Goal: Task Accomplishment & Management: Manage account settings

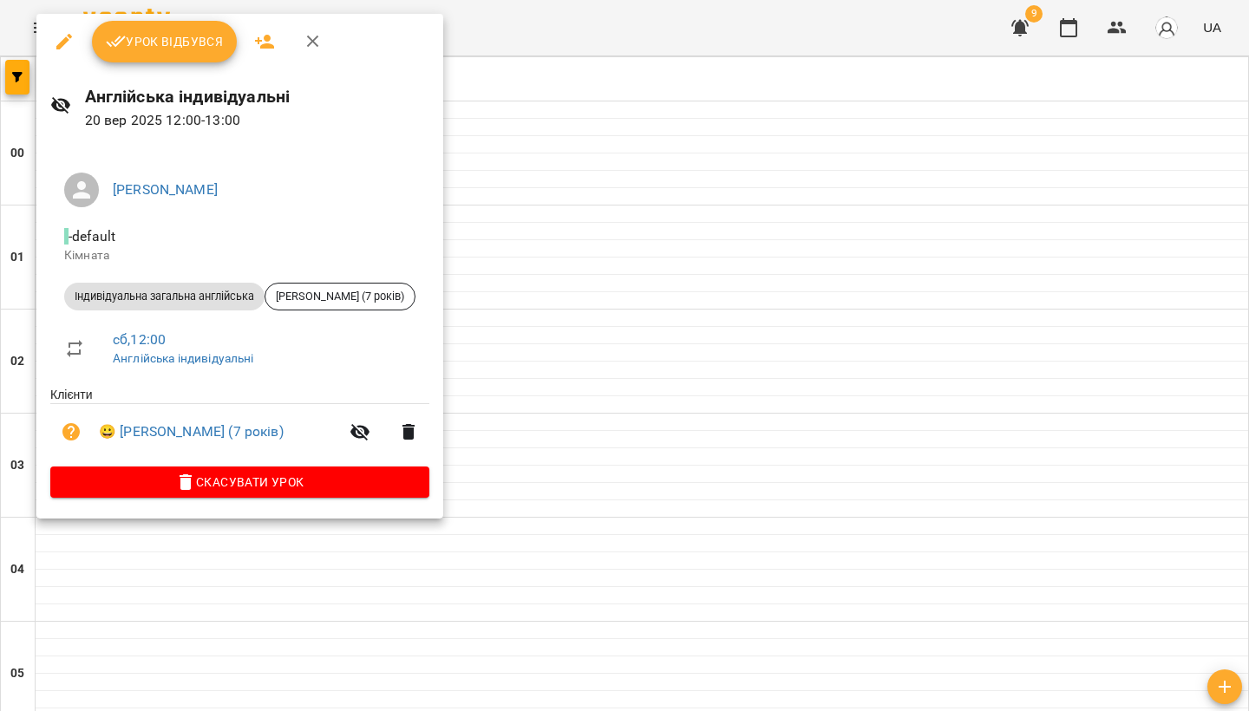
scroll to position [996, 0]
click at [152, 32] on span "Урок відбувся" at bounding box center [165, 41] width 118 height 21
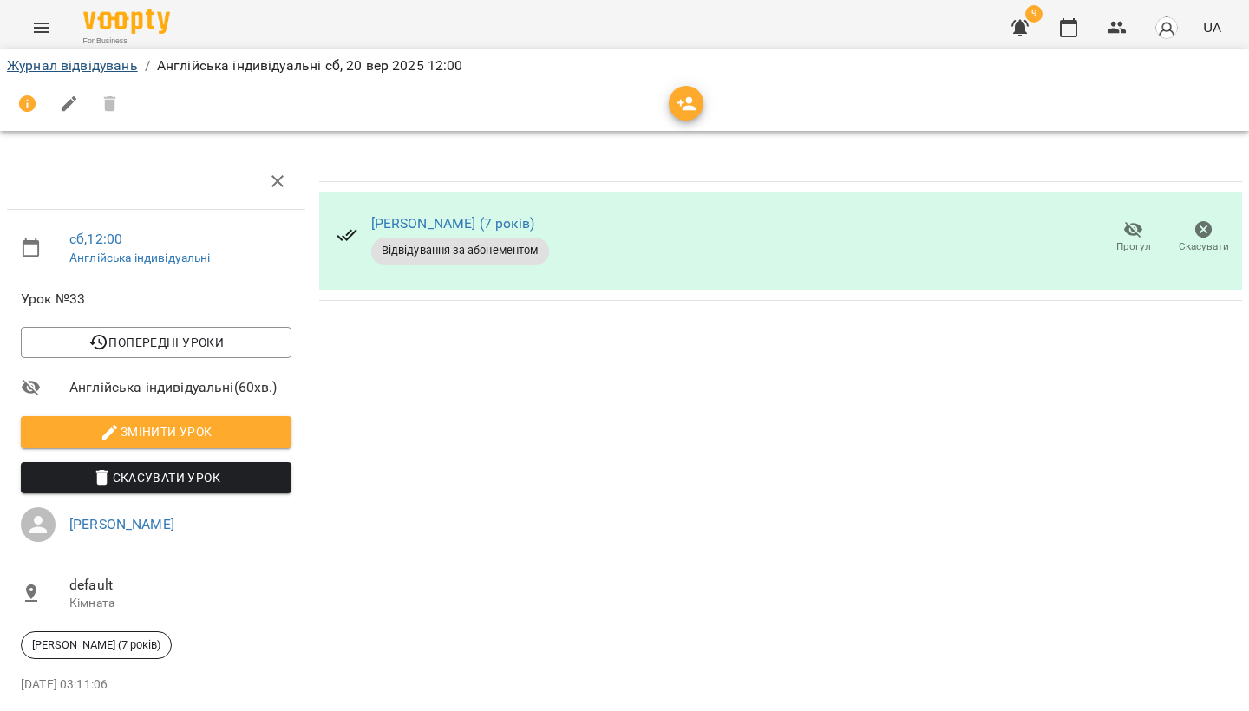
click at [38, 62] on link "Журнал відвідувань" at bounding box center [72, 65] width 131 height 16
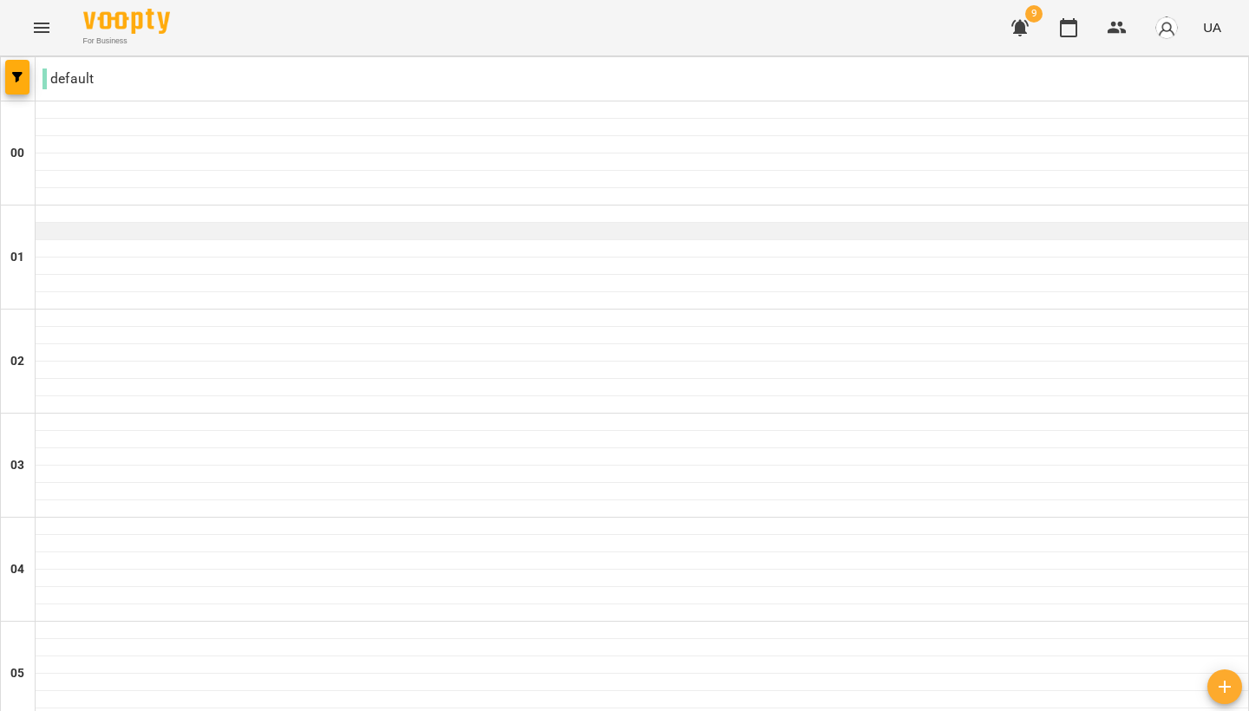
scroll to position [1088, 0]
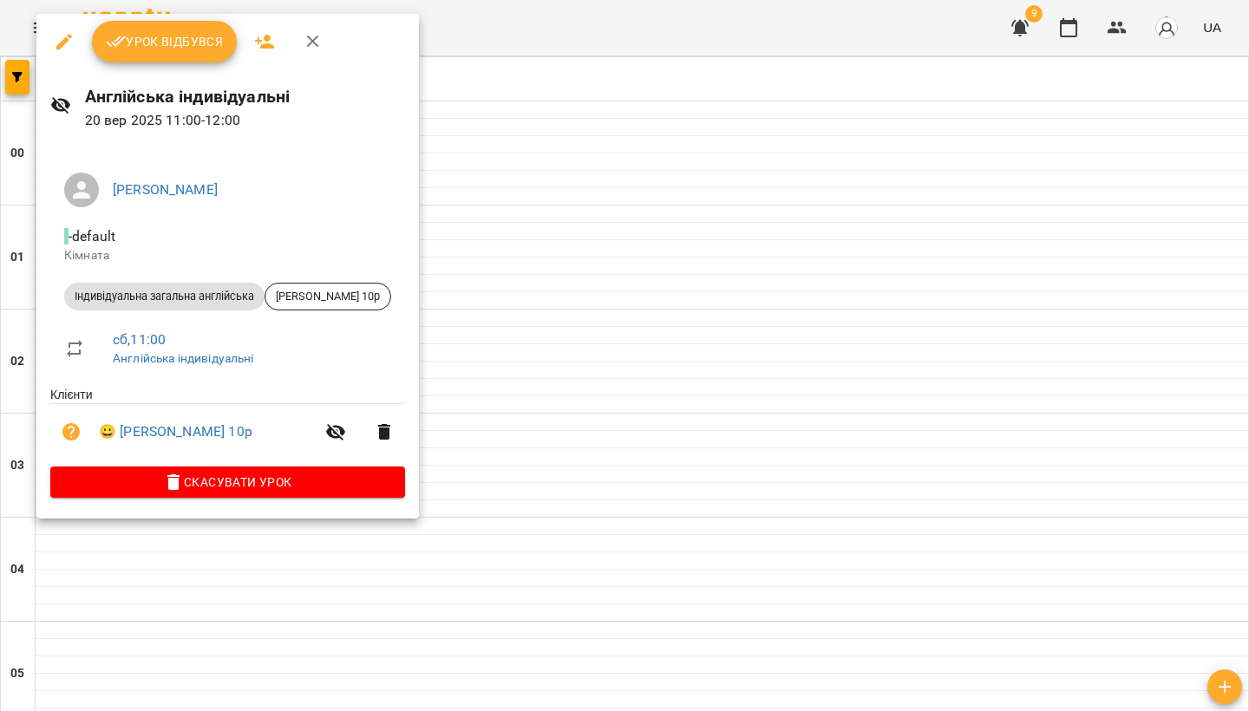
click at [152, 49] on span "Урок відбувся" at bounding box center [165, 41] width 118 height 21
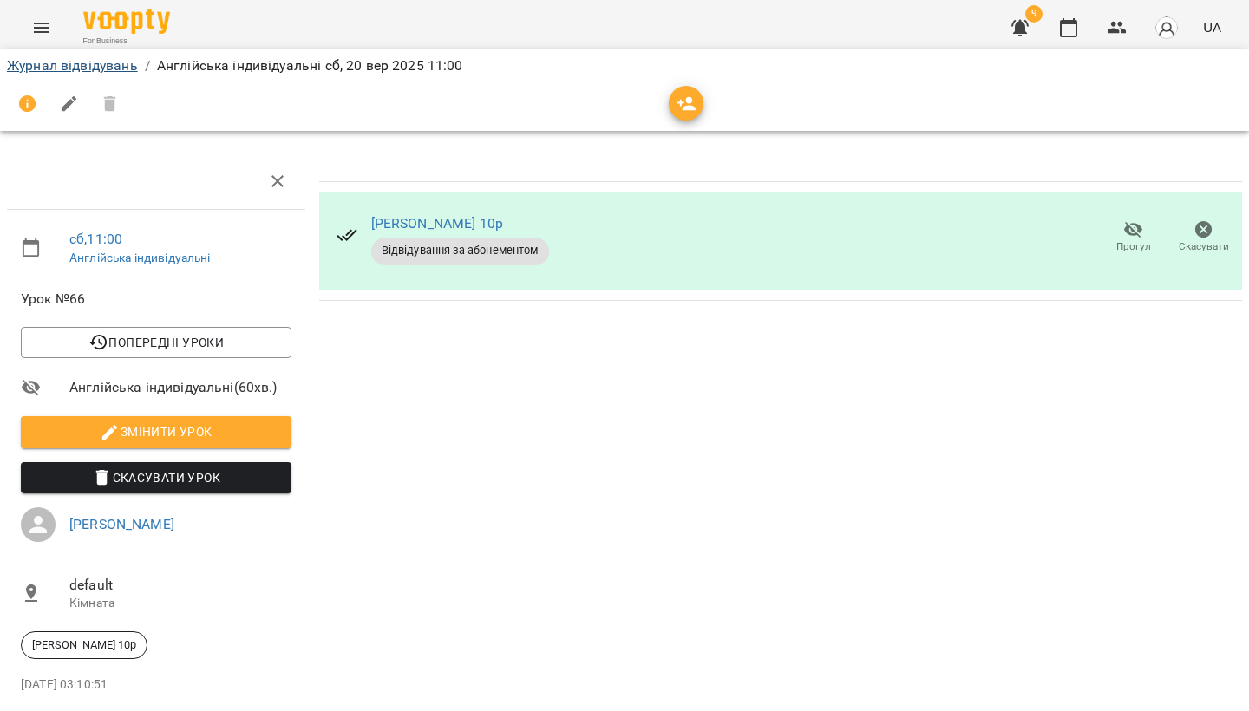
click at [51, 67] on link "Журнал відвідувань" at bounding box center [72, 65] width 131 height 16
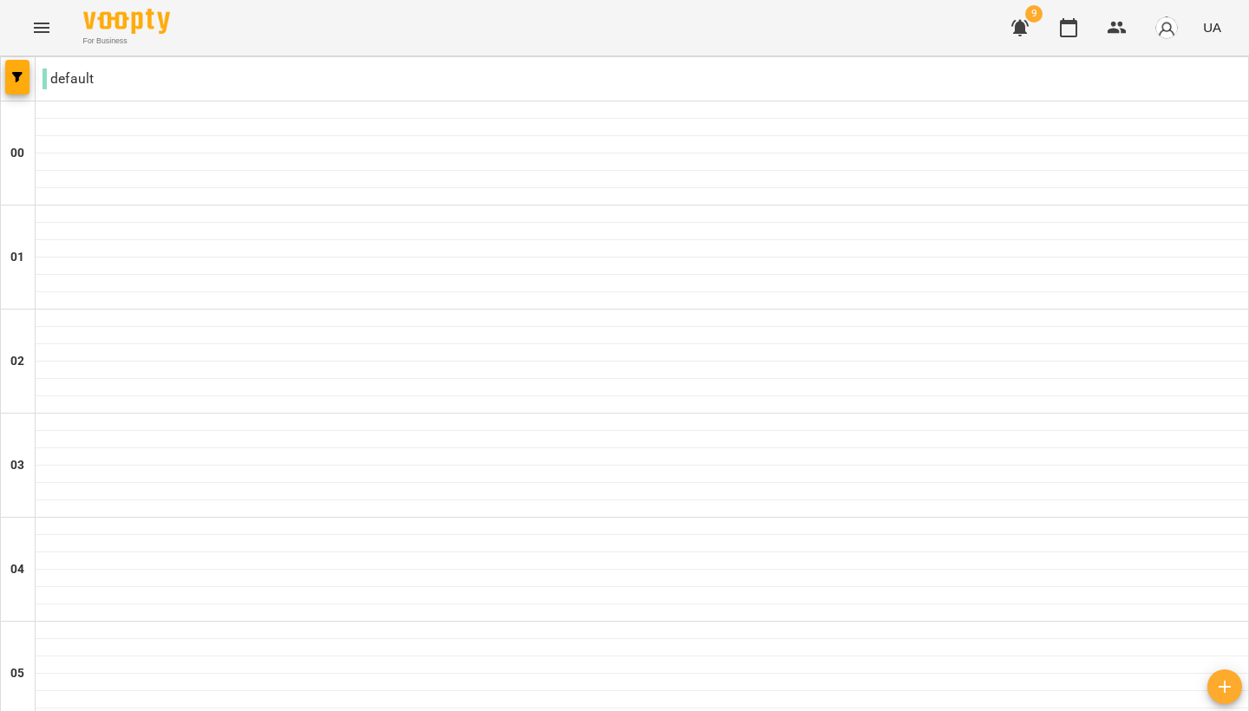
scroll to position [1100, 0]
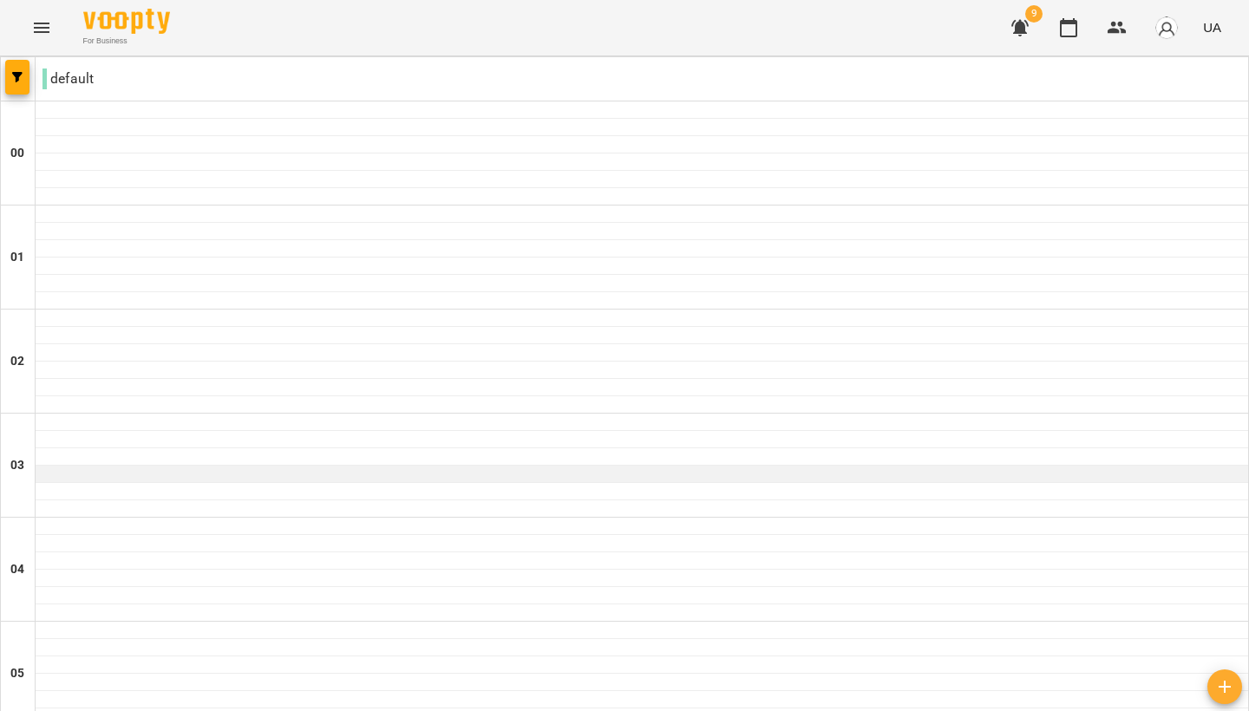
scroll to position [1518, 0]
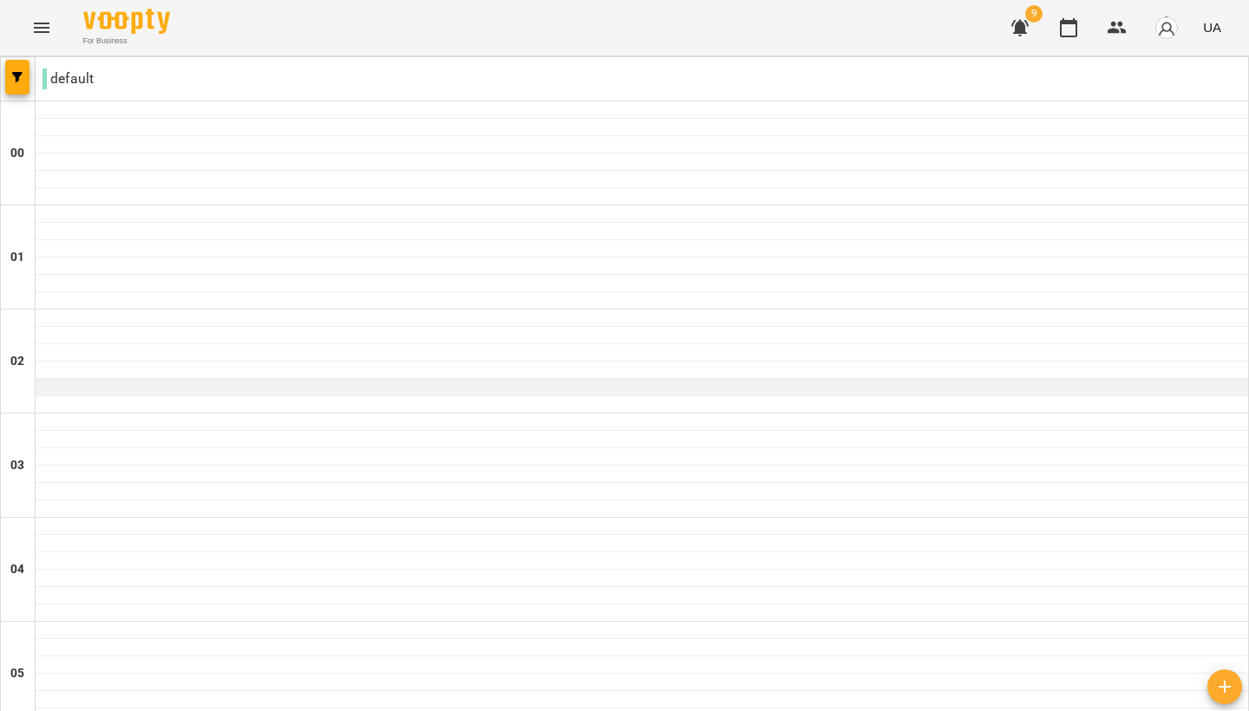
scroll to position [1825, 0]
